Goal: Find specific page/section: Find specific page/section

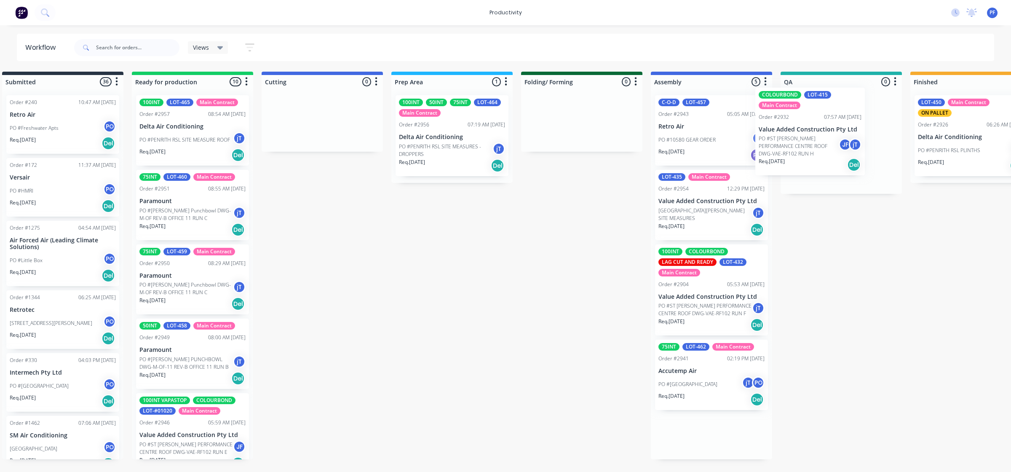
drag, startPoint x: 708, startPoint y: 138, endPoint x: 794, endPoint y: 131, distance: 86.7
click at [794, 131] on div "Submitted 36 Order #240 10:47 AM [DATE] Retro Air PO #Freshwater Apts PO Req. […" at bounding box center [802, 266] width 1649 height 388
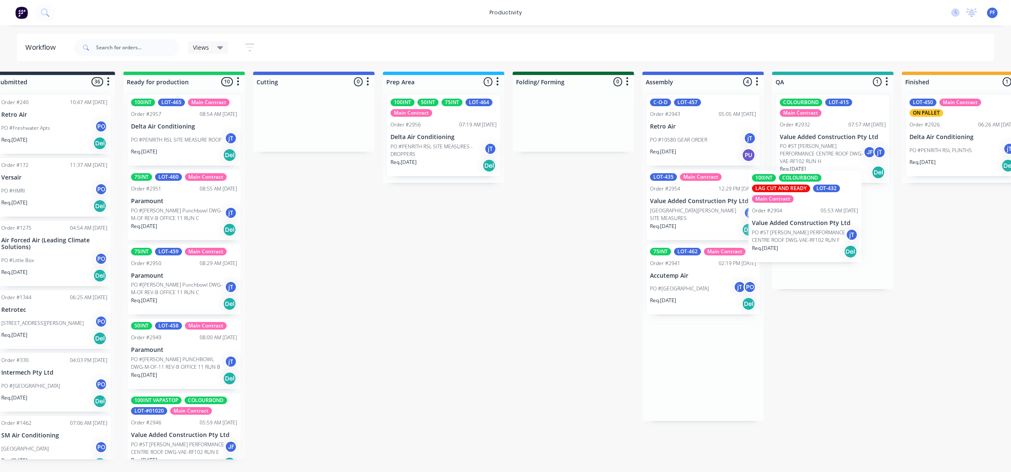
scroll to position [0, 38]
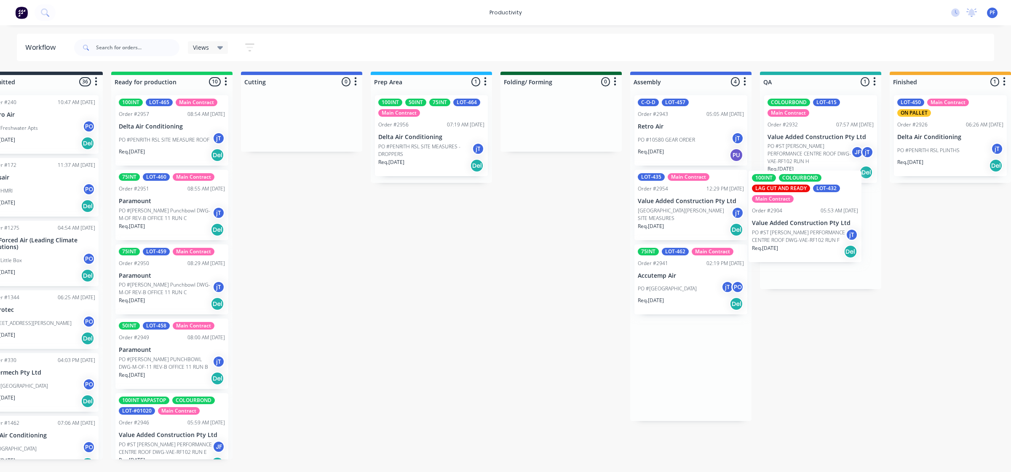
drag, startPoint x: 690, startPoint y: 281, endPoint x: 793, endPoint y: 198, distance: 132.4
click at [795, 199] on div "Submitted 36 Order #240 10:47 AM [DATE] Retro Air PO #Freshwater Apts PO Req. […" at bounding box center [781, 266] width 1649 height 388
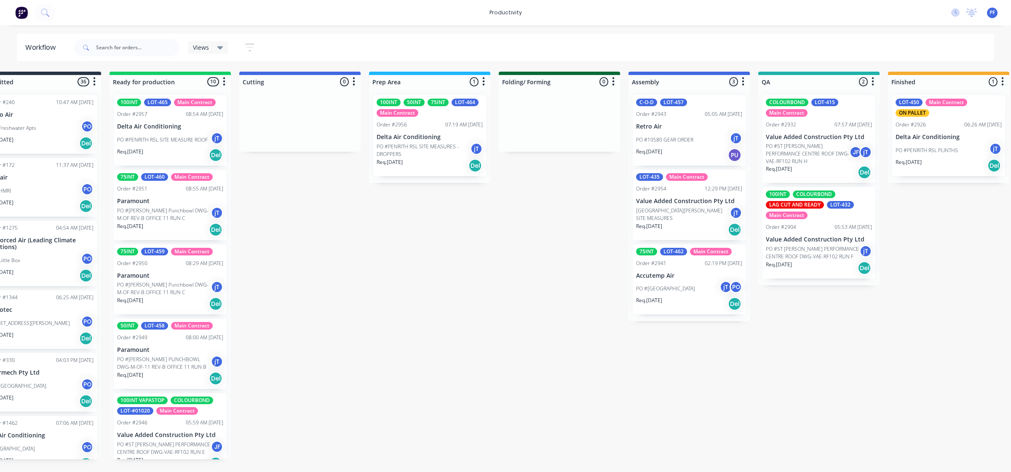
click at [786, 141] on div "COLOURBOND LOT-415 Main Contract Order #2932 07:57 AM [DATE] Value Added Constr…" at bounding box center [818, 139] width 113 height 88
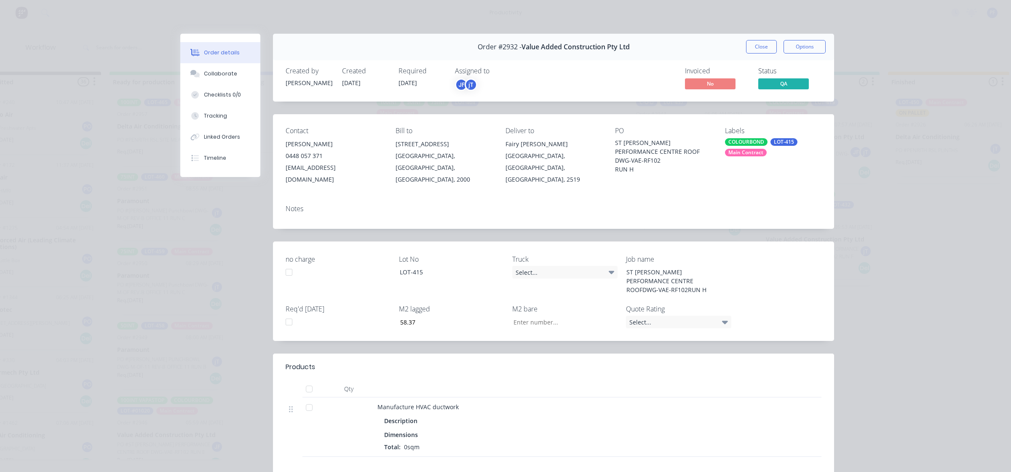
click at [790, 139] on div "LOT-415" at bounding box center [783, 142] width 27 height 8
type input "car"
drag, startPoint x: 759, startPoint y: 229, endPoint x: 754, endPoint y: 226, distance: 5.5
click at [759, 229] on div "CAR SPOT" at bounding box center [759, 225] width 31 height 9
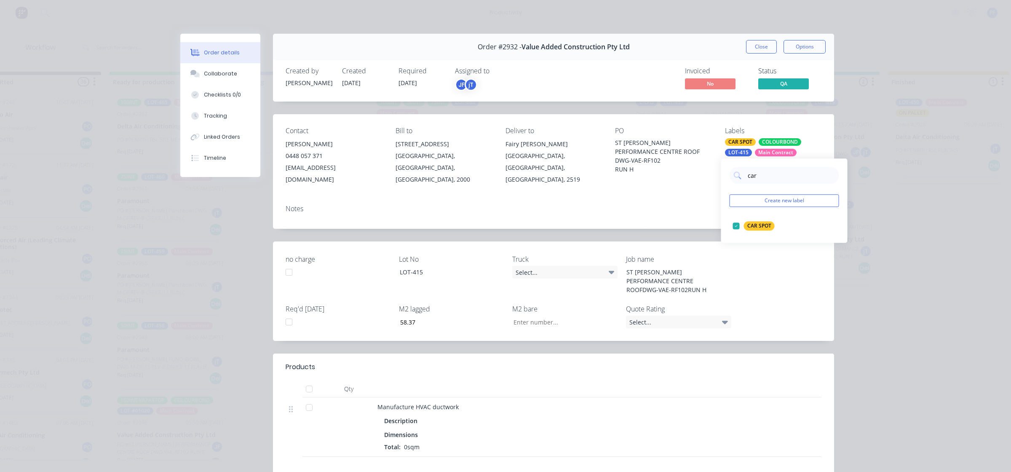
click at [698, 205] on div "Notes" at bounding box center [554, 209] width 536 height 8
click at [750, 44] on button "Close" at bounding box center [761, 46] width 31 height 13
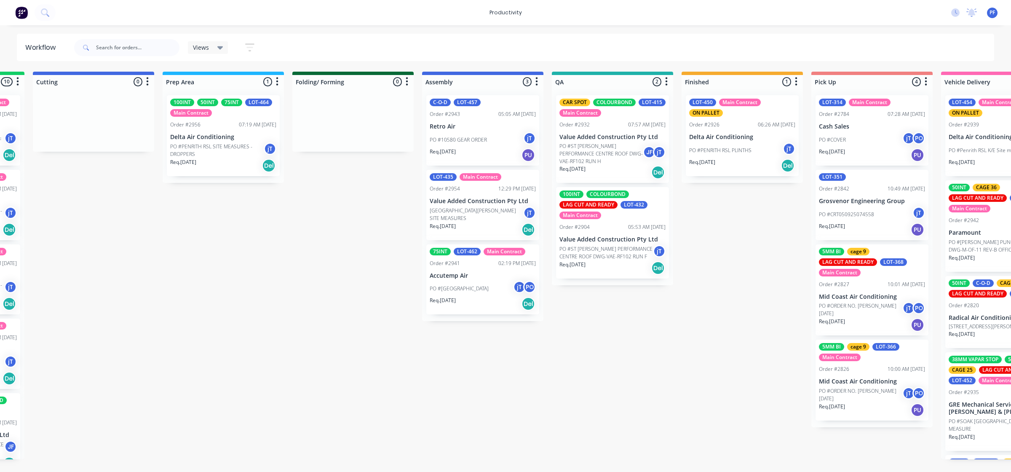
scroll to position [0, 247]
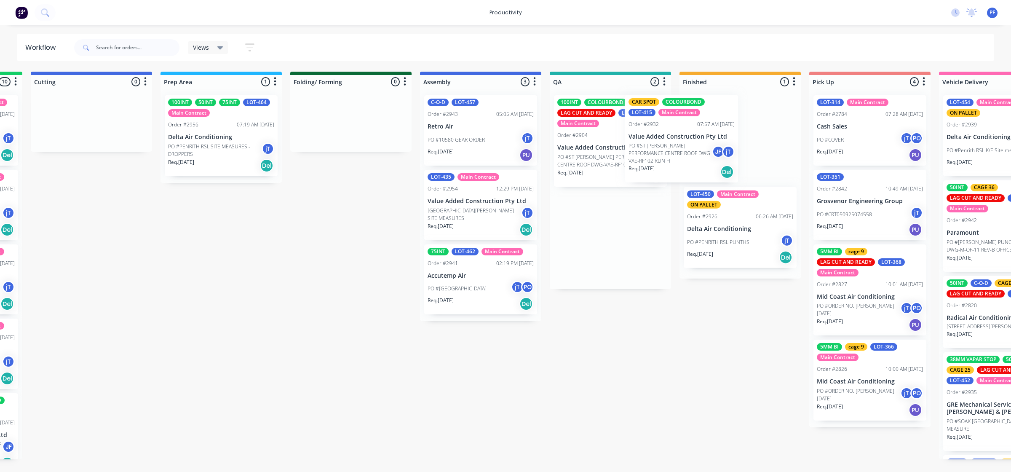
drag, startPoint x: 593, startPoint y: 131, endPoint x: 666, endPoint y: 131, distance: 72.5
click at [666, 131] on div "CAR SPOT COLOURBOND LOT-415 Main Contract Order #2932 07:57 AM [DATE] Value Add…" at bounding box center [610, 188] width 121 height 201
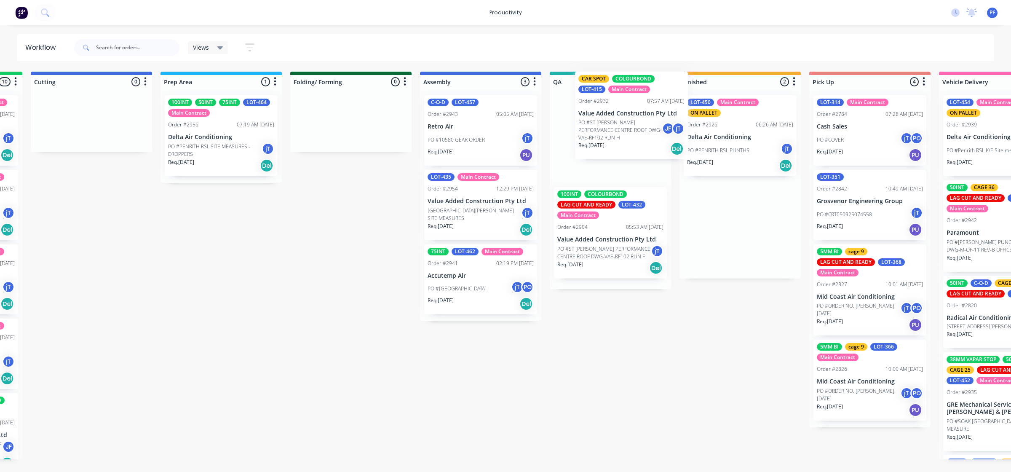
drag, startPoint x: 710, startPoint y: 133, endPoint x: 592, endPoint y: 108, distance: 121.0
click at [596, 108] on div "Submitted 36 Order #240 10:47 AM [DATE] Retro Air PO #Freshwater Apts PO Req. […" at bounding box center [571, 266] width 1649 height 388
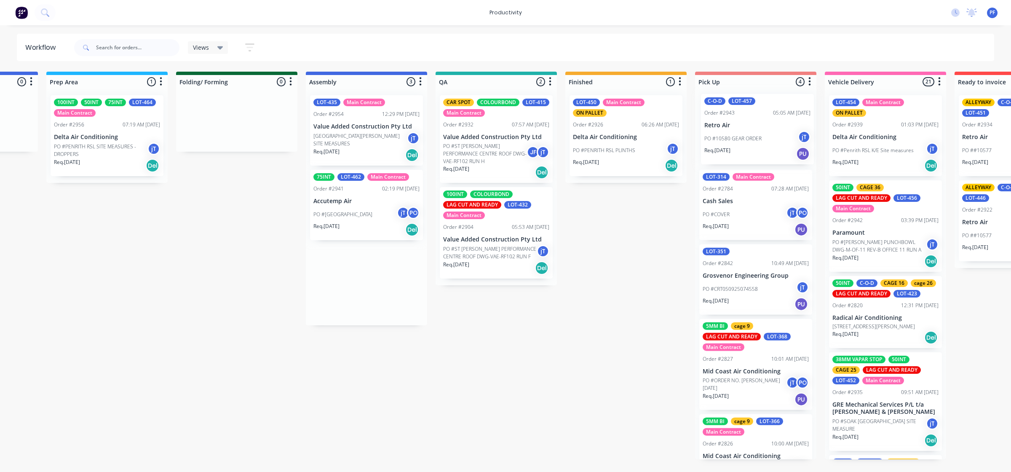
scroll to position [0, 364]
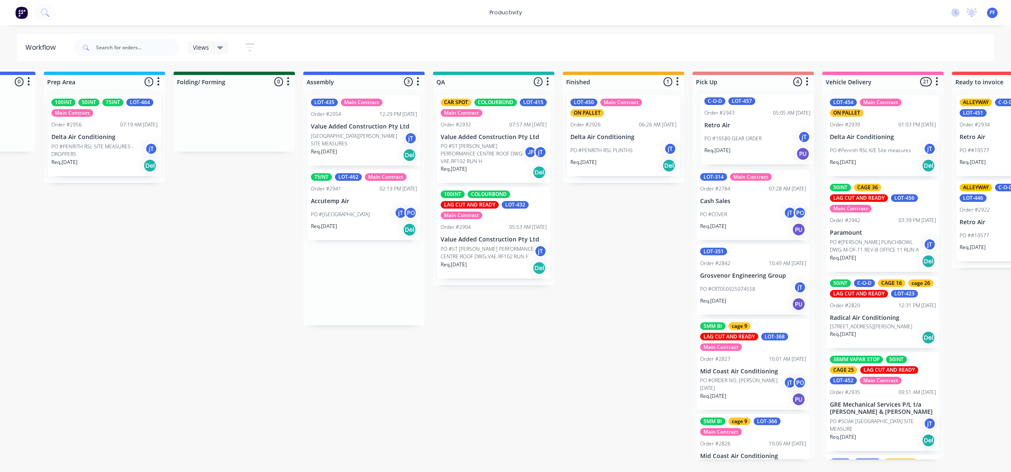
drag, startPoint x: 486, startPoint y: 140, endPoint x: 747, endPoint y: 137, distance: 261.2
click at [749, 138] on div "Submitted 36 Order #240 10:47 AM [DATE] Retro Air PO #Freshwater Apts PO Req. […" at bounding box center [454, 266] width 1649 height 388
click at [740, 132] on div "PO #10580 GEAR ORDER jT" at bounding box center [753, 140] width 106 height 16
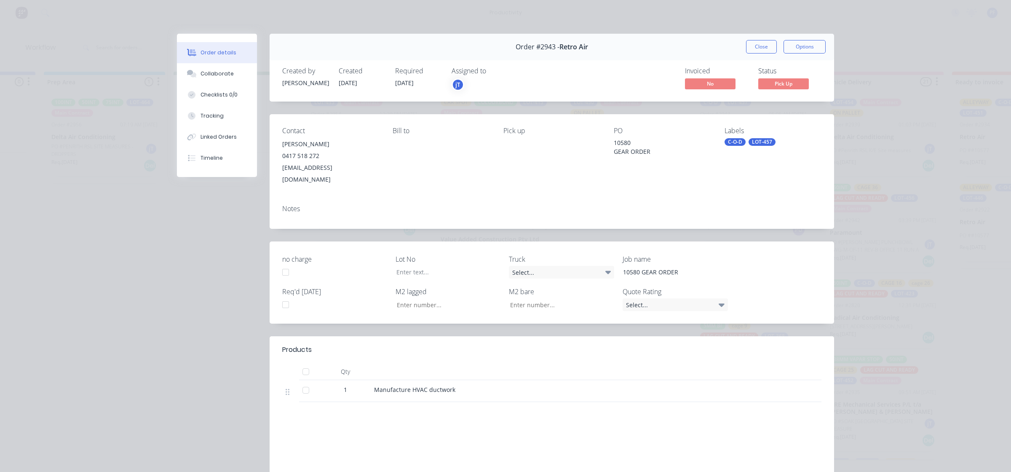
click at [754, 144] on div "LOT-457" at bounding box center [762, 142] width 27 height 8
click at [759, 174] on div "Loading..." at bounding box center [784, 166] width 126 height 37
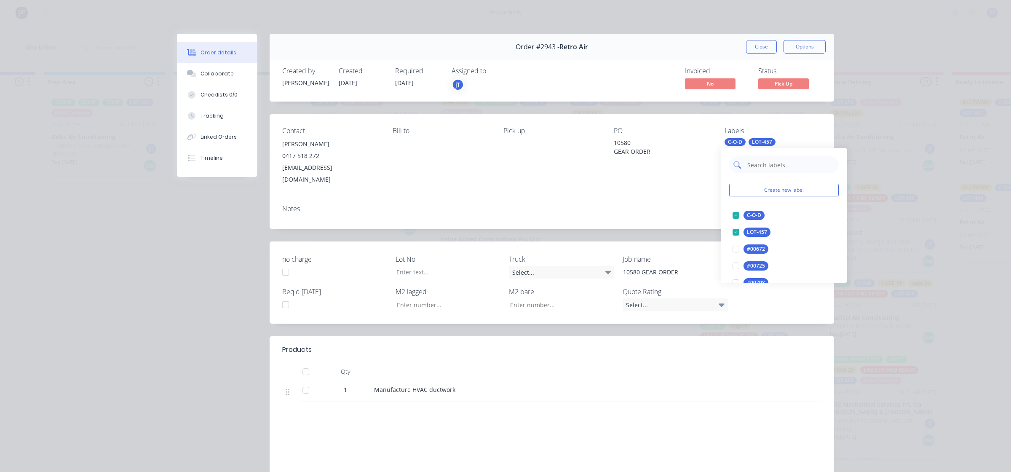
click at [759, 171] on input "text" at bounding box center [790, 164] width 88 height 17
click at [759, 209] on button "CAGE 21" at bounding box center [751, 215] width 45 height 12
click at [759, 163] on input "21" at bounding box center [790, 164] width 88 height 17
type input "2"
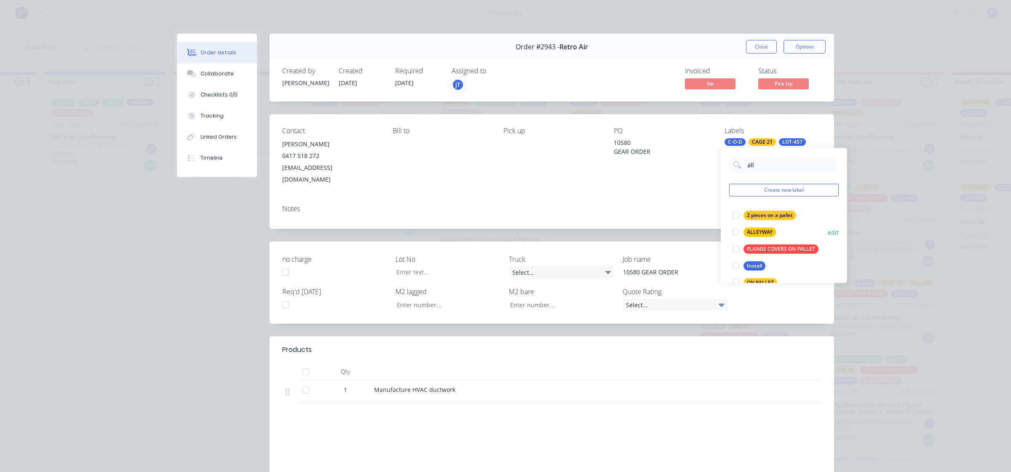
type input "all"
click at [751, 234] on div "ALLEYWAY" at bounding box center [760, 231] width 32 height 9
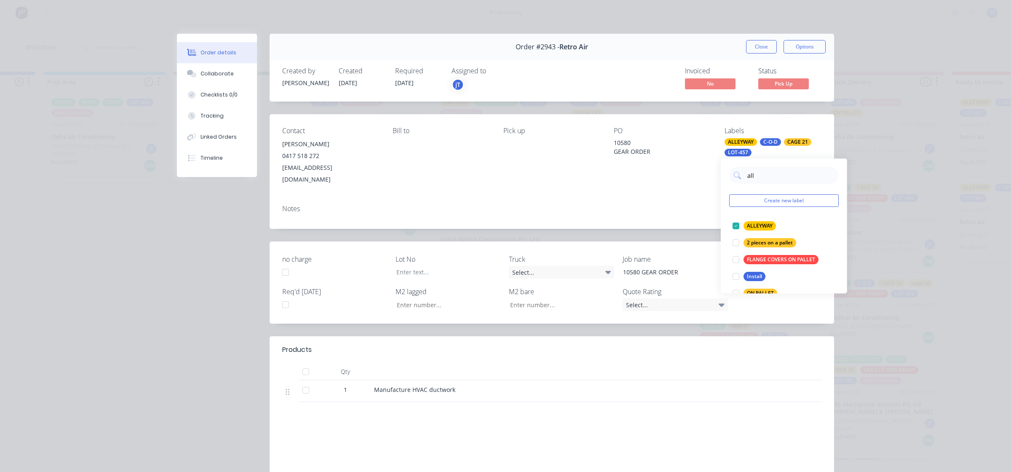
drag, startPoint x: 707, startPoint y: 159, endPoint x: 745, endPoint y: 99, distance: 71.2
click at [707, 159] on div "Contact [PERSON_NAME] [PHONE_NUMBER] [EMAIL_ADDRESS][DOMAIN_NAME] Bill to Pick …" at bounding box center [552, 156] width 564 height 84
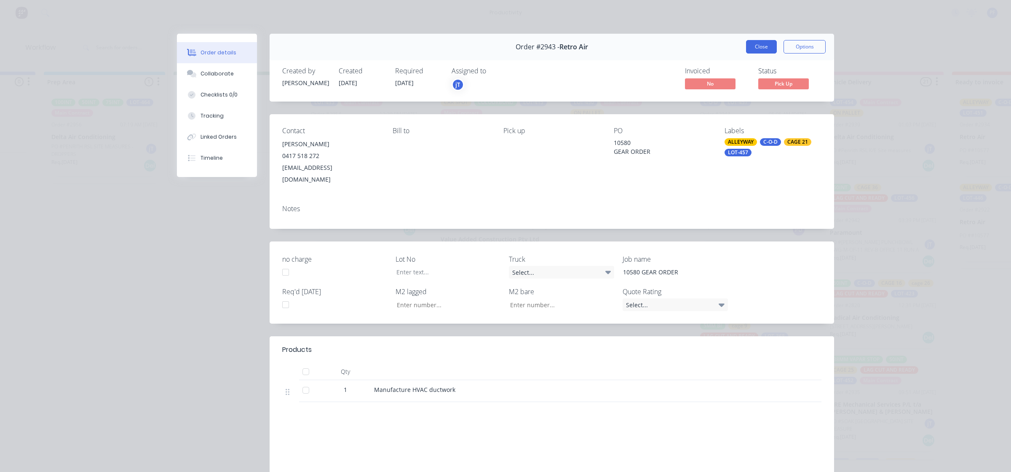
click at [761, 51] on button "Close" at bounding box center [761, 46] width 31 height 13
